Goal: Information Seeking & Learning: Learn about a topic

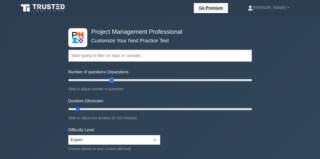
click at [112, 81] on input "Number of questions: 10 questions" at bounding box center [159, 80] width 183 height 6
drag, startPoint x: 112, startPoint y: 81, endPoint x: 256, endPoint y: 86, distance: 144.2
type input "200"
click at [252, 83] on input "Number of questions: 200 questions" at bounding box center [159, 80] width 183 height 6
drag, startPoint x: 77, startPoint y: 107, endPoint x: 270, endPoint y: 121, distance: 194.3
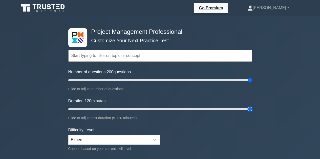
type input "120"
click at [252, 112] on input "Duration: 120 minutes" at bounding box center [159, 109] width 183 height 6
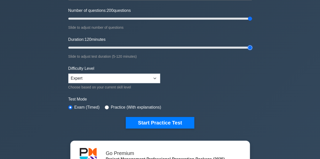
scroll to position [71, 0]
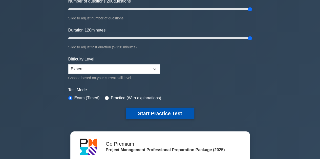
click at [154, 114] on button "Start Practice Test" at bounding box center [160, 114] width 68 height 12
click at [154, 109] on button "Start Practice Test" at bounding box center [160, 114] width 68 height 12
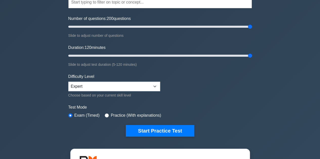
scroll to position [37, 0]
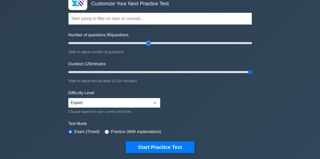
click at [146, 42] on input "Number of questions: 90 questions" at bounding box center [159, 43] width 183 height 6
click at [80, 42] on input "Number of questions: 15 questions" at bounding box center [159, 43] width 183 height 6
click at [107, 44] on input "Number of questions: 15 questions" at bounding box center [159, 43] width 183 height 6
click at [114, 43] on input "Number of questions: 55 questions" at bounding box center [159, 43] width 183 height 6
type input "50"
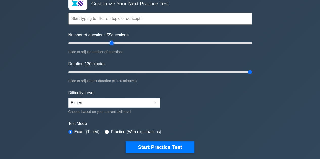
click at [114, 43] on input "Number of questions: 55 questions" at bounding box center [159, 43] width 183 height 6
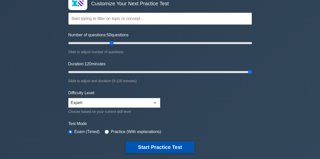
click at [167, 149] on button "Start Practice Test" at bounding box center [160, 148] width 68 height 12
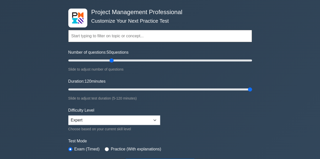
scroll to position [31, 0]
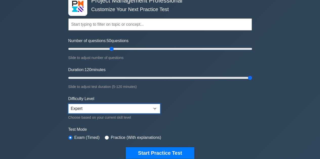
click at [154, 108] on select "Beginner Intermediate Expert" at bounding box center [114, 109] width 92 height 10
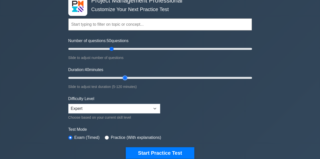
click at [127, 78] on input "Duration: 40 minutes" at bounding box center [159, 78] width 183 height 6
type input "45"
click at [130, 77] on input "Duration: 40 minutes" at bounding box center [159, 78] width 183 height 6
click at [112, 48] on input "Number of questions: 50 questions" at bounding box center [159, 49] width 183 height 6
click at [110, 49] on input "Number of questions: 50 questions" at bounding box center [159, 49] width 183 height 6
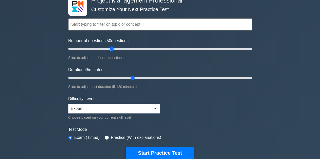
click at [110, 49] on input "Number of questions: 50 questions" at bounding box center [159, 49] width 183 height 6
click at [108, 49] on input "Number of questions: 45 questions" at bounding box center [159, 49] width 183 height 6
type input "50"
click at [110, 49] on input "Number of questions: 50 questions" at bounding box center [159, 49] width 183 height 6
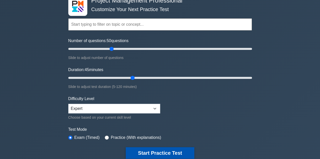
click at [156, 151] on button "Start Practice Test" at bounding box center [160, 154] width 68 height 12
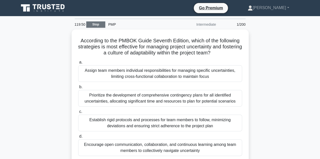
click at [102, 26] on link "Stop" at bounding box center [95, 24] width 19 height 6
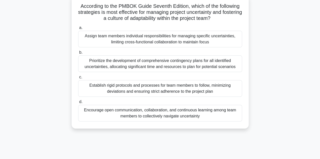
scroll to position [42, 0]
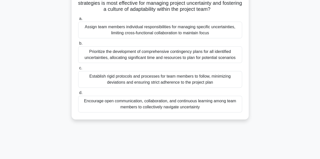
click at [191, 103] on div "Encourage open communication, collaboration, and continuous learning among team…" at bounding box center [160, 104] width 164 height 17
click at [78, 95] on input "d. Encourage open communication, collaboration, and continuous learning among t…" at bounding box center [78, 92] width 0 height 3
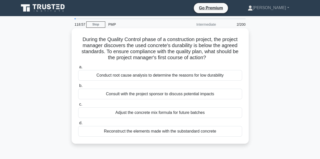
scroll to position [0, 0]
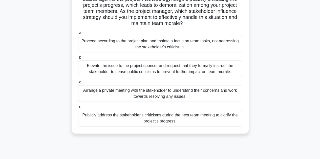
scroll to position [58, 0]
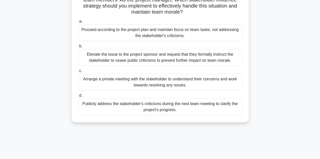
click at [166, 84] on div "Arrange a private meeting with the stakeholder to understand their concerns and…" at bounding box center [160, 82] width 164 height 17
click at [78, 73] on input "c. Arrange a private meeting with the stakeholder to understand their concerns …" at bounding box center [78, 71] width 0 height 3
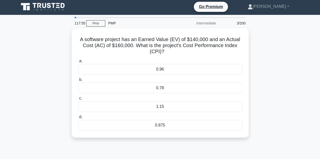
scroll to position [0, 0]
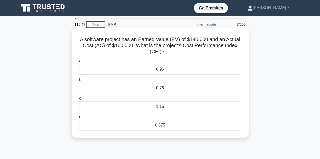
click at [163, 126] on div "0.875" at bounding box center [160, 125] width 164 height 11
click at [78, 119] on input "d. 0.875" at bounding box center [78, 117] width 0 height 3
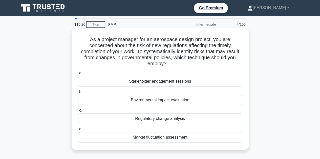
click at [174, 103] on div "Environmental impact evaluation" at bounding box center [160, 100] width 164 height 11
click at [78, 94] on input "b. Environmental impact evaluation" at bounding box center [78, 91] width 0 height 3
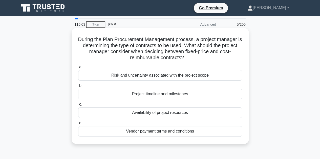
click at [156, 79] on div "Risk and uncertainty associated with the project scope" at bounding box center [160, 75] width 164 height 11
click at [78, 69] on input "a. Risk and uncertainty associated with the project scope" at bounding box center [78, 67] width 0 height 3
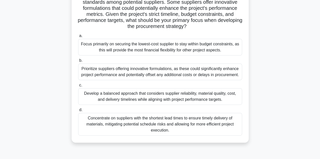
scroll to position [73, 0]
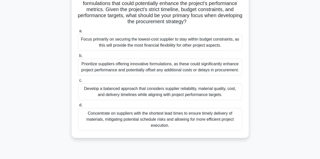
click at [177, 92] on div "Develop a balanced approach that considers supplier reliability, material quali…" at bounding box center [160, 92] width 164 height 17
click at [78, 82] on input "c. Develop a balanced approach that considers supplier reliability, material qu…" at bounding box center [78, 80] width 0 height 3
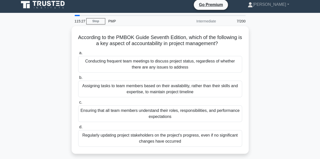
scroll to position [0, 0]
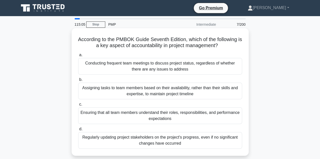
click at [164, 114] on div "Ensuring that all team members understand their roles, responsibilities, and pe…" at bounding box center [160, 116] width 164 height 17
click at [78, 106] on input "c. Ensuring that all team members understand their roles, responsibilities, and…" at bounding box center [78, 104] width 0 height 3
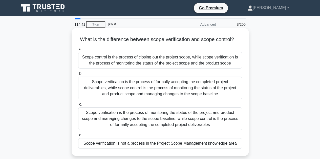
click at [178, 93] on div "Scope verification is the process of formally accepting the completed project d…" at bounding box center [160, 88] width 164 height 23
click at [78, 76] on input "b. Scope verification is the process of formally accepting the completed projec…" at bounding box center [78, 73] width 0 height 3
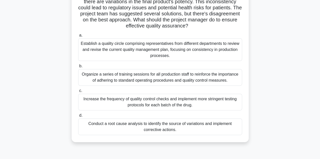
scroll to position [59, 0]
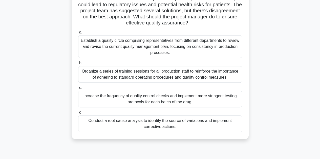
click at [193, 127] on div "Conduct a root cause analysis to identify the source of variations and implemen…" at bounding box center [160, 124] width 164 height 17
click at [78, 114] on input "d. Conduct a root cause analysis to identify the source of variations and imple…" at bounding box center [78, 112] width 0 height 3
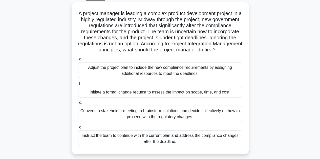
scroll to position [28, 0]
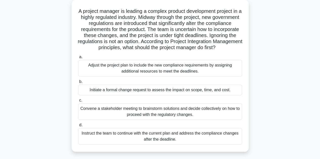
click at [183, 96] on div "Initiate a formal change request to assess the impact on scope, time, and cost." at bounding box center [160, 90] width 164 height 11
click at [78, 84] on input "b. Initiate a formal change request to assess the impact on scope, time, and co…" at bounding box center [78, 81] width 0 height 3
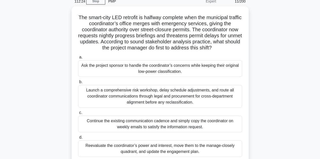
scroll to position [24, 0]
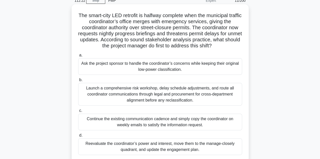
click at [171, 96] on div "Launch a comprehensive risk workshop, delay schedule adjustments, and route all…" at bounding box center [160, 94] width 164 height 23
click at [78, 82] on input "b. Launch a comprehensive risk workshop, delay schedule adjustments, and route …" at bounding box center [78, 80] width 0 height 3
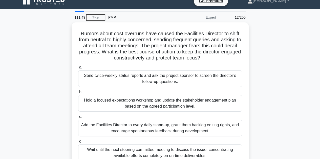
scroll to position [12, 0]
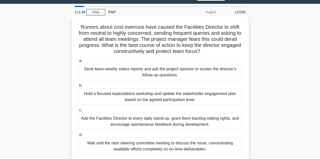
click at [195, 123] on div "Add the Facilities Director to every daily stand-up, grant them backlog editing…" at bounding box center [160, 121] width 164 height 17
click at [78, 112] on input "c. Add the Facilities Director to every daily stand-up, grant them backlog edit…" at bounding box center [78, 110] width 0 height 3
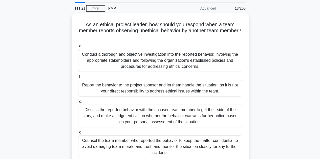
scroll to position [19, 0]
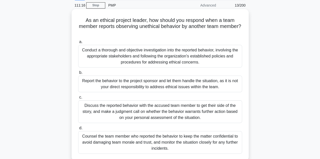
click at [141, 116] on div "Discuss the reported behavior with the accused team member to get their side of…" at bounding box center [160, 112] width 164 height 23
click at [78, 99] on input "c. Discuss the reported behavior with the accused team member to get their side…" at bounding box center [78, 97] width 0 height 3
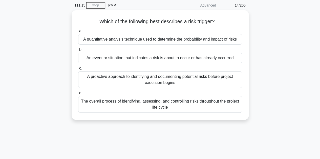
scroll to position [0, 0]
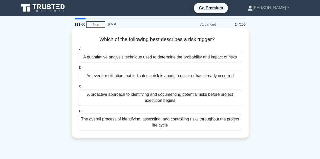
click at [142, 75] on div "An event or situation that indicates a risk is about to occur or has already oc…" at bounding box center [160, 76] width 164 height 11
click at [78, 70] on input "b. An event or situation that indicates a risk is about to occur or has already…" at bounding box center [78, 67] width 0 height 3
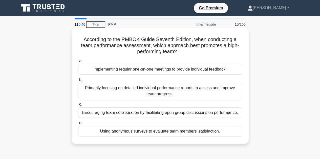
click at [136, 112] on div "Encouraging team collaboration by facilitating open group discussions on perfor…" at bounding box center [160, 113] width 164 height 11
click at [78, 106] on input "c. Encouraging team collaboration by facilitating open group discussions on per…" at bounding box center [78, 104] width 0 height 3
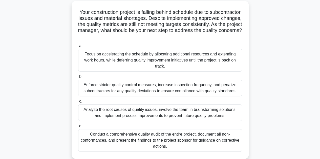
scroll to position [30, 0]
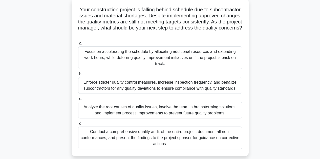
click at [169, 111] on div "Analyze the root causes of quality issues, involve the team in brainstorming so…" at bounding box center [160, 110] width 164 height 17
click at [78, 101] on input "c. Analyze the root causes of quality issues, involve the team in brainstorming…" at bounding box center [78, 99] width 0 height 3
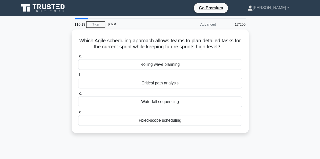
scroll to position [0, 0]
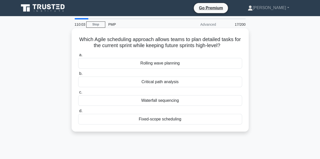
click at [156, 65] on div "Rolling wave planning" at bounding box center [160, 63] width 164 height 11
click at [78, 57] on input "a. Rolling wave planning" at bounding box center [78, 55] width 0 height 3
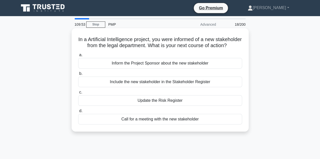
click at [147, 87] on div "Include the new stakeholder in the Stakeholder Register" at bounding box center [160, 82] width 164 height 11
click at [78, 76] on input "b. Include the new stakeholder in the Stakeholder Register" at bounding box center [78, 73] width 0 height 3
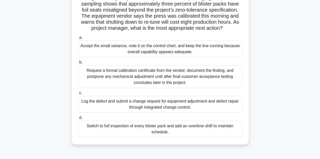
scroll to position [43, 0]
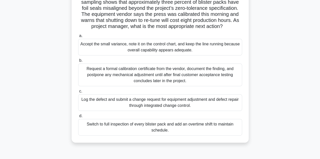
click at [165, 110] on div "Log the defect and submit a change request for equipment adjustment and defect …" at bounding box center [160, 103] width 164 height 17
click at [78, 93] on input "c. Log the defect and submit a change request for equipment adjustment and defe…" at bounding box center [78, 91] width 0 height 3
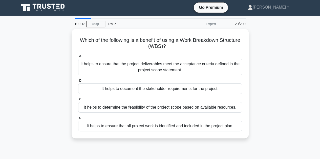
scroll to position [0, 0]
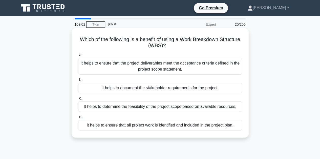
click at [177, 127] on div "It helps to ensure that all project work is identified and included in the proj…" at bounding box center [160, 125] width 164 height 11
click at [78, 119] on input "d. It helps to ensure that all project work is identified and included in the p…" at bounding box center [78, 117] width 0 height 3
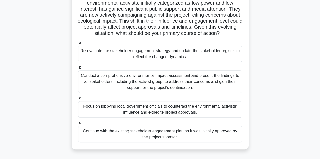
scroll to position [47, 0]
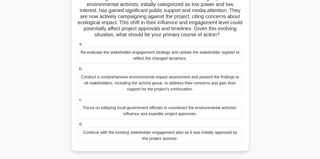
click at [171, 56] on div "Re-evaluate the stakeholder engagement strategy and update the stakeholder regi…" at bounding box center [160, 55] width 164 height 17
click at [78, 46] on input "a. Re-evaluate the stakeholder engagement strategy and update the stakeholder r…" at bounding box center [78, 44] width 0 height 3
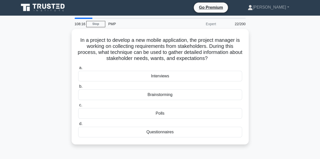
scroll to position [0, 0]
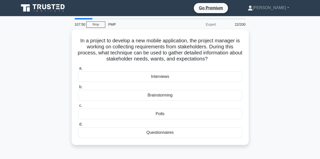
drag, startPoint x: 152, startPoint y: 94, endPoint x: 299, endPoint y: 98, distance: 147.4
click at [299, 98] on div "In a project to develop a new mobile application, the project manager is workin…" at bounding box center [160, 91] width 288 height 122
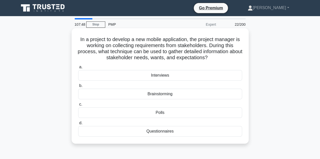
click at [167, 78] on div "Interviews" at bounding box center [160, 75] width 164 height 11
click at [78, 69] on input "a. Interviews" at bounding box center [78, 67] width 0 height 3
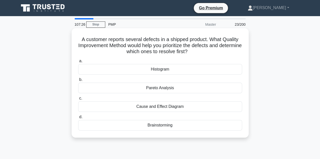
click at [157, 71] on div "Histogram" at bounding box center [160, 69] width 164 height 11
click at [78, 63] on input "a. Histogram" at bounding box center [78, 61] width 0 height 3
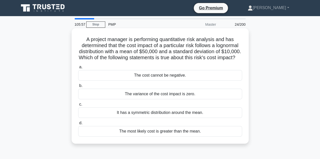
click at [145, 117] on div "It has a symmetric distribution around the mean." at bounding box center [160, 113] width 164 height 11
click at [78, 106] on input "c. It has a symmetric distribution around the mean." at bounding box center [78, 104] width 0 height 3
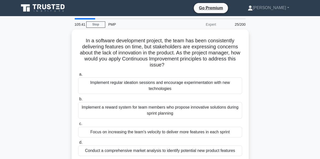
scroll to position [1, 0]
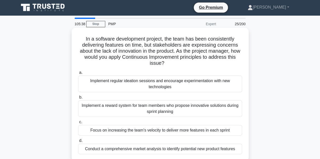
click at [169, 84] on div "Implement regular ideation sessions and encourage experimentation with new tech…" at bounding box center [160, 84] width 164 height 17
click at [78, 75] on input "a. Implement regular ideation sessions and encourage experimentation with new t…" at bounding box center [78, 72] width 0 height 3
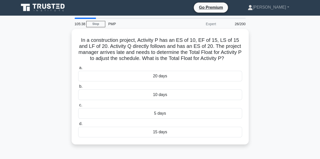
scroll to position [0, 0]
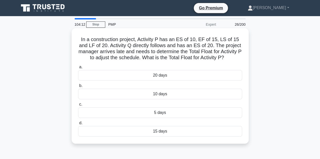
click at [170, 111] on div "5 days" at bounding box center [160, 113] width 164 height 11
click at [78, 106] on input "c. 5 days" at bounding box center [78, 104] width 0 height 3
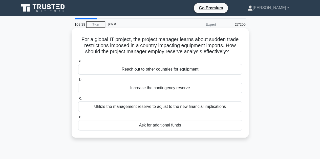
click at [152, 106] on div "Utilize the management reserve to adjust to the new financial implications" at bounding box center [160, 107] width 164 height 11
click at [78, 100] on input "c. Utilize the management reserve to adjust to the new financial implications" at bounding box center [78, 98] width 0 height 3
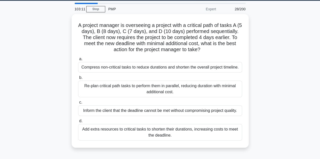
scroll to position [16, 0]
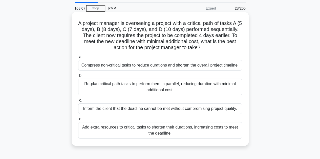
click at [153, 134] on div "Add extra resources to critical tasks to shorten their durations, increasing co…" at bounding box center [160, 130] width 164 height 17
click at [78, 121] on input "d. Add extra resources to critical tasks to shorten their durations, increasing…" at bounding box center [78, 119] width 0 height 3
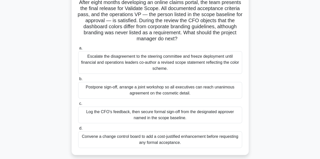
scroll to position [40, 0]
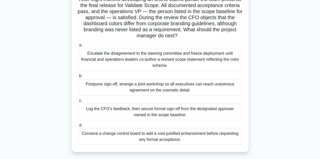
click at [152, 114] on div "Log the CFO’s feedback, then secure formal sign-off from the designated approve…" at bounding box center [160, 112] width 164 height 17
click at [78, 103] on input "c. Log the CFO’s feedback, then secure formal sign-off from the designated appr…" at bounding box center [78, 100] width 0 height 3
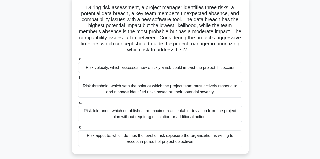
scroll to position [36, 0]
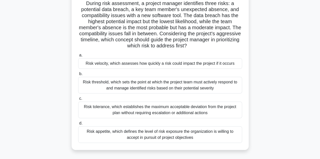
click at [170, 111] on div "Risk tolerance, which establishes the maximum acceptable deviation from the pro…" at bounding box center [160, 110] width 164 height 17
click at [78, 101] on input "c. Risk tolerance, which establishes the maximum acceptable deviation from the …" at bounding box center [78, 98] width 0 height 3
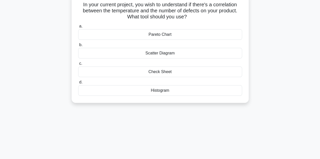
scroll to position [0, 0]
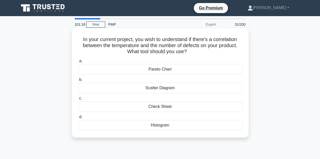
click at [160, 70] on div "Pareto Chart" at bounding box center [160, 69] width 164 height 11
click at [78, 63] on input "a. Pareto Chart" at bounding box center [78, 61] width 0 height 3
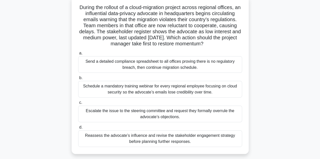
scroll to position [36, 0]
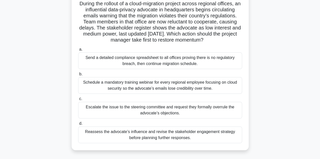
click at [152, 134] on div "Reassess the advocate’s influence and revise the stakeholder engagement strateg…" at bounding box center [160, 135] width 164 height 17
click at [78, 126] on input "d. Reassess the advocate’s influence and revise the stakeholder engagement stra…" at bounding box center [78, 123] width 0 height 3
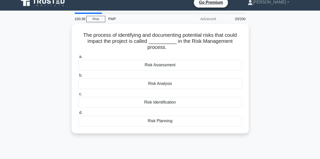
scroll to position [0, 0]
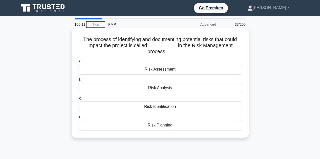
click at [159, 105] on div "Risk Identification" at bounding box center [160, 107] width 164 height 11
click at [78, 100] on input "c. Risk Identification" at bounding box center [78, 98] width 0 height 3
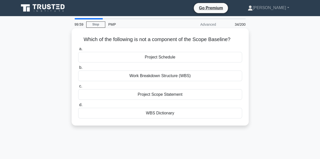
click at [159, 59] on div "Project Schedule" at bounding box center [160, 57] width 164 height 11
click at [78, 51] on input "a. Project Schedule" at bounding box center [78, 49] width 0 height 3
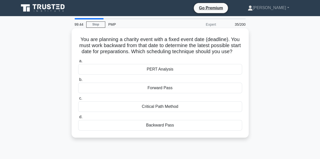
click at [162, 131] on div "Backward Pass" at bounding box center [160, 125] width 164 height 11
click at [78, 119] on input "d. Backward Pass" at bounding box center [78, 117] width 0 height 3
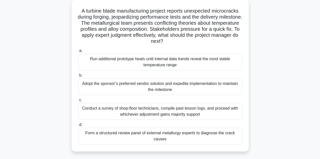
scroll to position [31, 0]
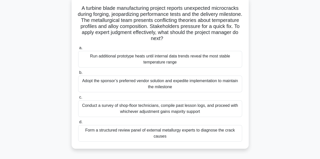
click at [167, 135] on div "Form a structured review panel of external metallurgy experts to diagnose the c…" at bounding box center [160, 133] width 164 height 17
click at [78, 124] on input "d. Form a structured review panel of external metallurgy experts to diagnose th…" at bounding box center [78, 122] width 0 height 3
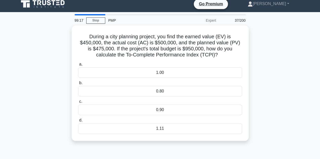
scroll to position [0, 0]
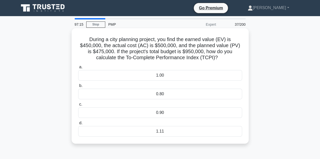
click at [156, 116] on div "0.90" at bounding box center [160, 113] width 164 height 11
click at [78, 106] on input "c. 0.90" at bounding box center [78, 104] width 0 height 3
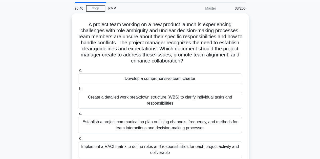
scroll to position [30, 0]
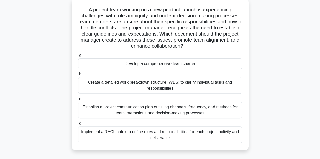
click at [156, 112] on div "Establish a project communication plan outlining channels, frequency, and metho…" at bounding box center [160, 110] width 164 height 17
click at [78, 101] on input "c. Establish a project communication plan outlining channels, frequency, and me…" at bounding box center [78, 99] width 0 height 3
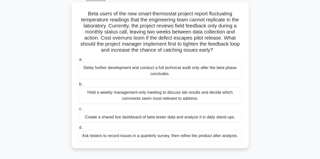
scroll to position [31, 0]
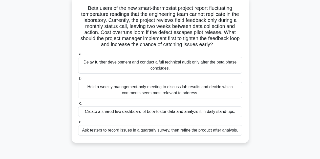
click at [166, 113] on div "Create a shared live dashboard of beta-tester data and analyze it in daily stan…" at bounding box center [160, 112] width 164 height 11
click at [78, 105] on input "c. Create a shared live dashboard of beta-tester data and analyze it in daily s…" at bounding box center [78, 103] width 0 height 3
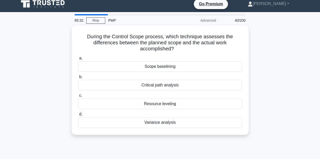
scroll to position [0, 0]
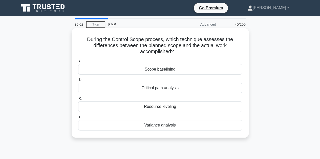
click at [156, 124] on div "Variance analysis" at bounding box center [160, 125] width 164 height 11
click at [78, 119] on input "d. Variance analysis" at bounding box center [78, 117] width 0 height 3
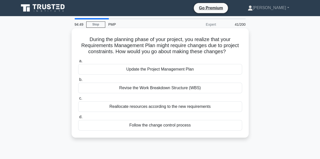
click at [156, 125] on div "Follow the change control process" at bounding box center [160, 125] width 164 height 11
click at [78, 119] on input "d. Follow the change control process" at bounding box center [78, 117] width 0 height 3
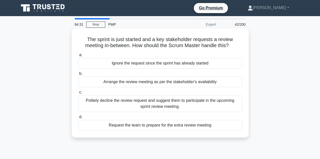
click at [188, 82] on div "Arrange the review meeting as per the stakeholder's availability" at bounding box center [160, 82] width 164 height 11
click at [78, 76] on input "b. Arrange the review meeting as per the stakeholder's availability" at bounding box center [78, 73] width 0 height 3
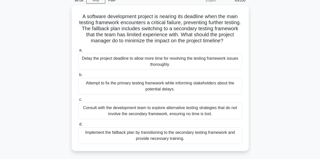
scroll to position [28, 0]
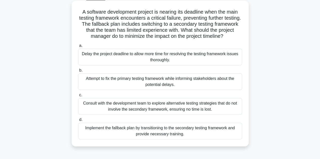
click at [167, 128] on div "Implement the fallback plan by transitioning to the secondary testing framework…" at bounding box center [160, 131] width 164 height 17
click at [78, 122] on input "d. Implement the fallback plan by transitioning to the secondary testing framew…" at bounding box center [78, 120] width 0 height 3
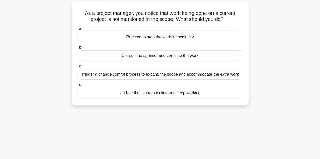
scroll to position [0, 0]
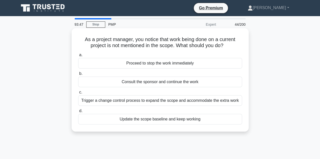
click at [160, 65] on div "Proceed to stop the work immediately" at bounding box center [160, 63] width 164 height 11
click at [78, 57] on input "a. Proceed to stop the work immediately" at bounding box center [78, 55] width 0 height 3
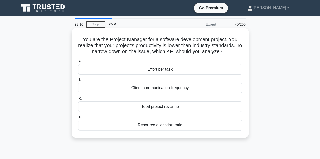
click at [160, 71] on div "Effort per task" at bounding box center [160, 69] width 164 height 11
click at [78, 63] on input "a. Effort per task" at bounding box center [78, 61] width 0 height 3
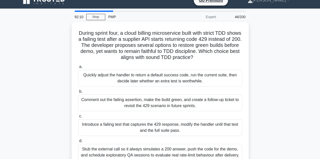
scroll to position [9, 0]
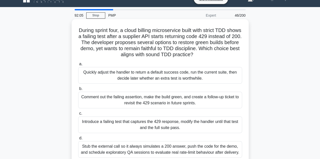
click at [162, 83] on div "Quickly adjust the handler to return a default success code, run the current su…" at bounding box center [160, 75] width 164 height 17
click at [78, 66] on input "a. Quickly adjust the handler to return a default success code, run the current…" at bounding box center [78, 64] width 0 height 3
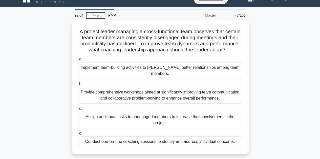
scroll to position [0, 0]
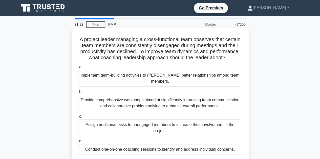
click at [168, 150] on div "Conduct one-on-one coaching sessions to identify and address individual concern…" at bounding box center [160, 150] width 164 height 11
click at [78, 143] on input "d. Conduct one-on-one coaching sessions to identify and address individual conc…" at bounding box center [78, 141] width 0 height 3
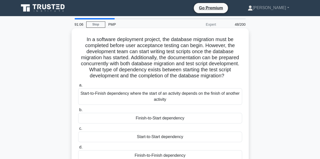
click at [172, 143] on div "Start-to-Start dependency" at bounding box center [160, 137] width 164 height 11
click at [78, 131] on input "c. Start-to-Start dependency" at bounding box center [78, 128] width 0 height 3
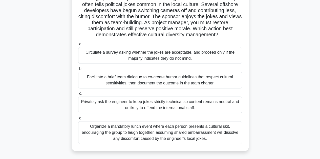
scroll to position [43, 0]
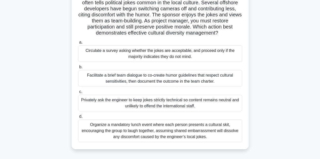
click at [184, 102] on div "Privately ask the engineer to keep jokes strictly technical so content remains …" at bounding box center [160, 103] width 164 height 17
click at [78, 94] on input "c. Privately ask the engineer to keep jokes strictly technical so content remai…" at bounding box center [78, 91] width 0 height 3
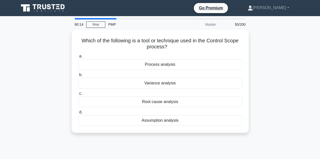
scroll to position [0, 0]
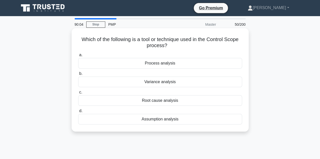
click at [153, 86] on div "Variance analysis" at bounding box center [160, 82] width 164 height 11
click at [78, 76] on input "b. Variance analysis" at bounding box center [78, 73] width 0 height 3
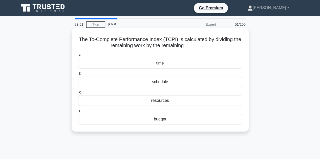
click at [158, 64] on div "time" at bounding box center [160, 63] width 164 height 11
click at [78, 57] on input "a. time" at bounding box center [78, 55] width 0 height 3
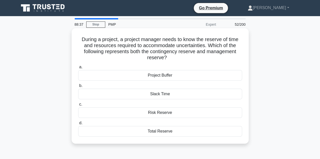
click at [163, 132] on div "Total Reserve" at bounding box center [160, 131] width 164 height 11
click at [78, 125] on input "d. Total Reserve" at bounding box center [78, 123] width 0 height 3
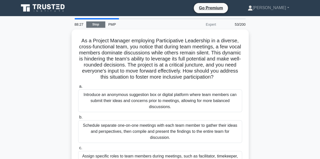
click at [88, 27] on link "Stop" at bounding box center [95, 24] width 19 height 6
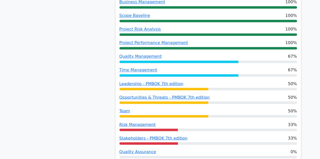
scroll to position [402, 0]
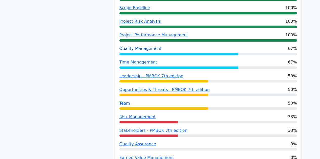
click at [131, 46] on link "Quality Management" at bounding box center [140, 48] width 42 height 5
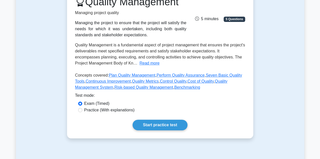
scroll to position [62, 0]
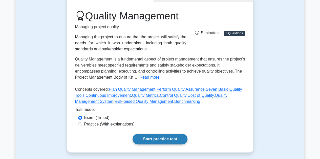
click at [170, 138] on link "Start practice test" at bounding box center [159, 139] width 55 height 11
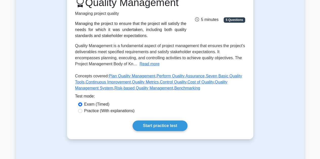
scroll to position [89, 0]
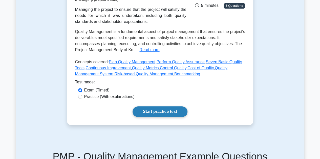
click at [179, 109] on link "Start practice test" at bounding box center [159, 112] width 55 height 11
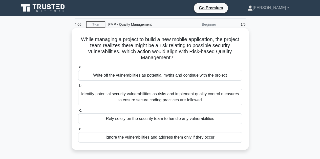
click at [127, 97] on div "Identify potential security vulnerabilities as risks and implement quality cont…" at bounding box center [160, 97] width 164 height 17
click at [78, 88] on input "b. Identify potential security vulnerabilities as risks and implement quality c…" at bounding box center [78, 85] width 0 height 3
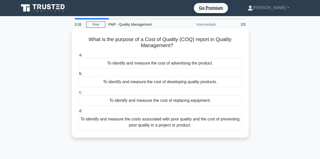
click at [144, 83] on div "To identify and measure the cost of developing quality products." at bounding box center [160, 82] width 164 height 11
click at [78, 76] on input "b. To identify and measure the cost of developing quality products." at bounding box center [78, 73] width 0 height 3
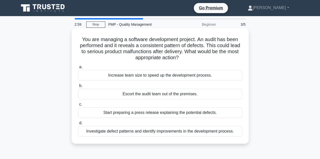
click at [168, 131] on div "Investigate defect patterns and identify improvements in the development proces…" at bounding box center [160, 131] width 164 height 11
click at [78, 125] on input "d. Investigate defect patterns and identify improvements in the development pro…" at bounding box center [78, 123] width 0 height 3
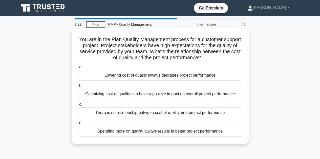
click at [152, 131] on div "Spending more on quality always results in better project performance" at bounding box center [160, 131] width 164 height 11
click at [78, 125] on input "d. Spending more on quality always results in better project performance" at bounding box center [78, 123] width 0 height 3
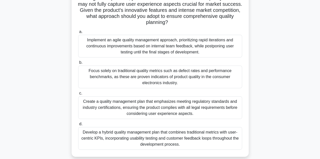
scroll to position [56, 0]
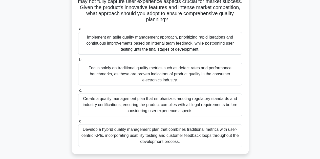
click at [167, 135] on div "Develop a hybrid quality management plan that combines traditional metrics with…" at bounding box center [160, 136] width 164 height 23
click at [78, 123] on input "d. Develop a hybrid quality management plan that combines traditional metrics w…" at bounding box center [78, 121] width 0 height 3
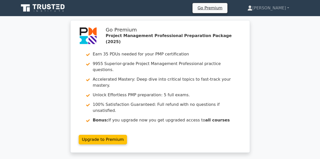
click at [207, 140] on div "Go Premium Project Management Professional Preparation Package (2025) Earn 35 P…" at bounding box center [159, 89] width 183 height 139
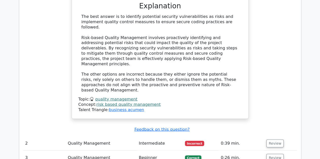
scroll to position [534, 0]
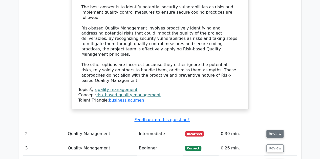
click at [271, 130] on button "Review" at bounding box center [274, 134] width 17 height 8
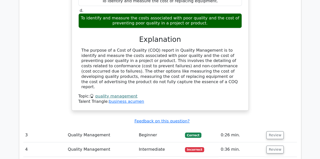
scroll to position [752, 0]
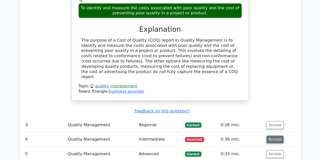
click at [278, 136] on button "Review" at bounding box center [274, 140] width 17 height 8
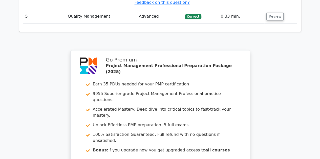
scroll to position [1133, 0]
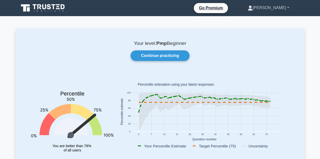
click at [279, 7] on link "[PERSON_NAME]" at bounding box center [268, 8] width 66 height 10
